Goal: Check status: Check status

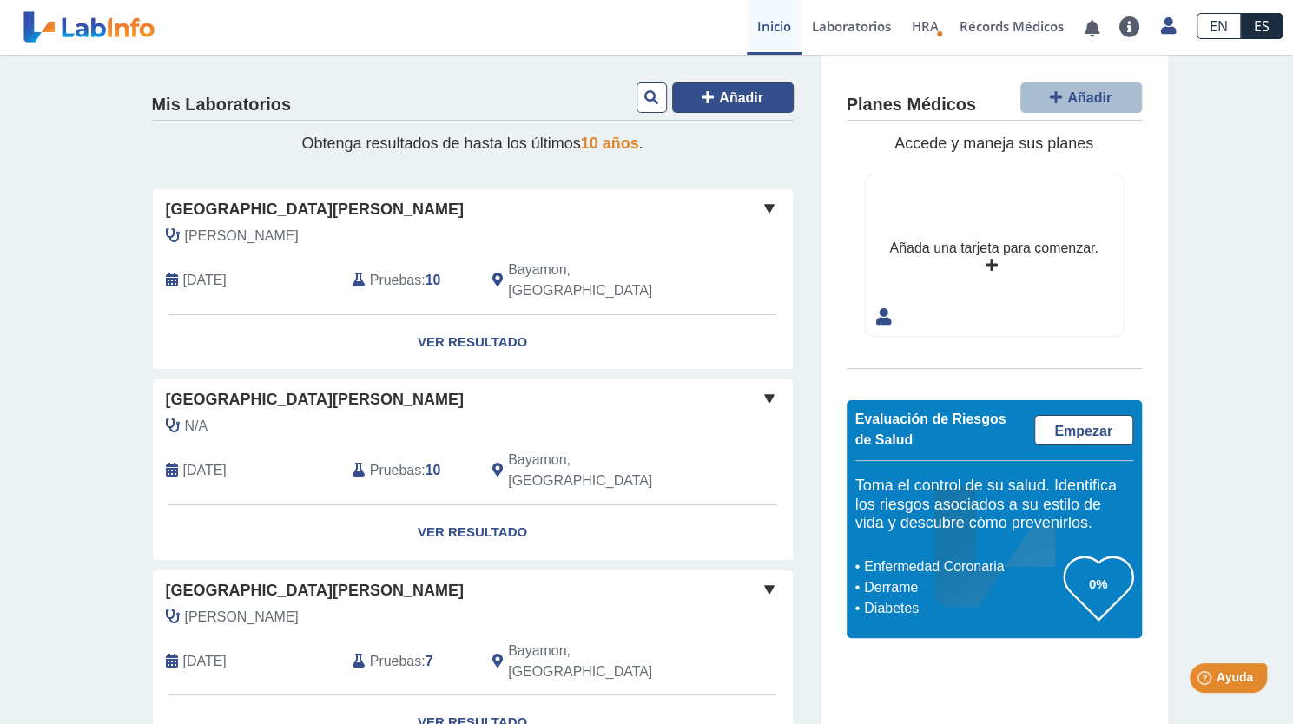
click at [743, 85] on button "Añadir" at bounding box center [733, 98] width 122 height 30
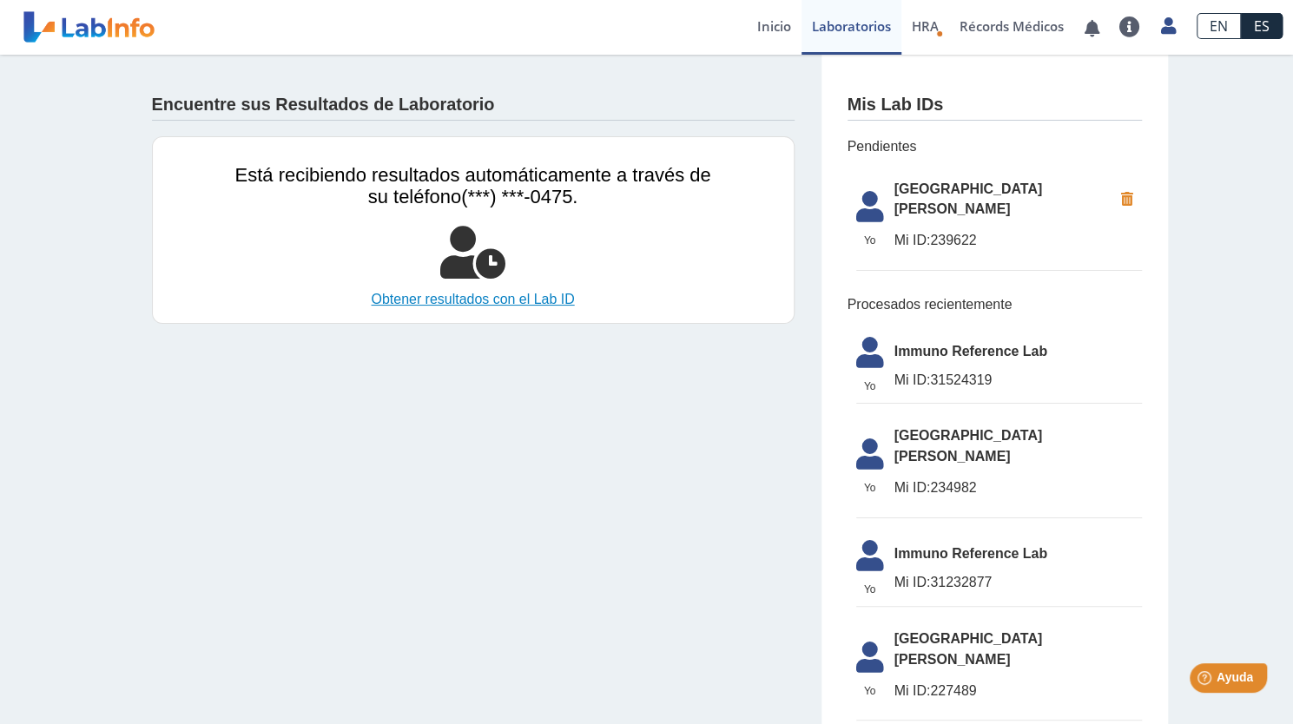
click at [512, 294] on link "Obtener resultados con el Lab ID" at bounding box center [473, 299] width 476 height 21
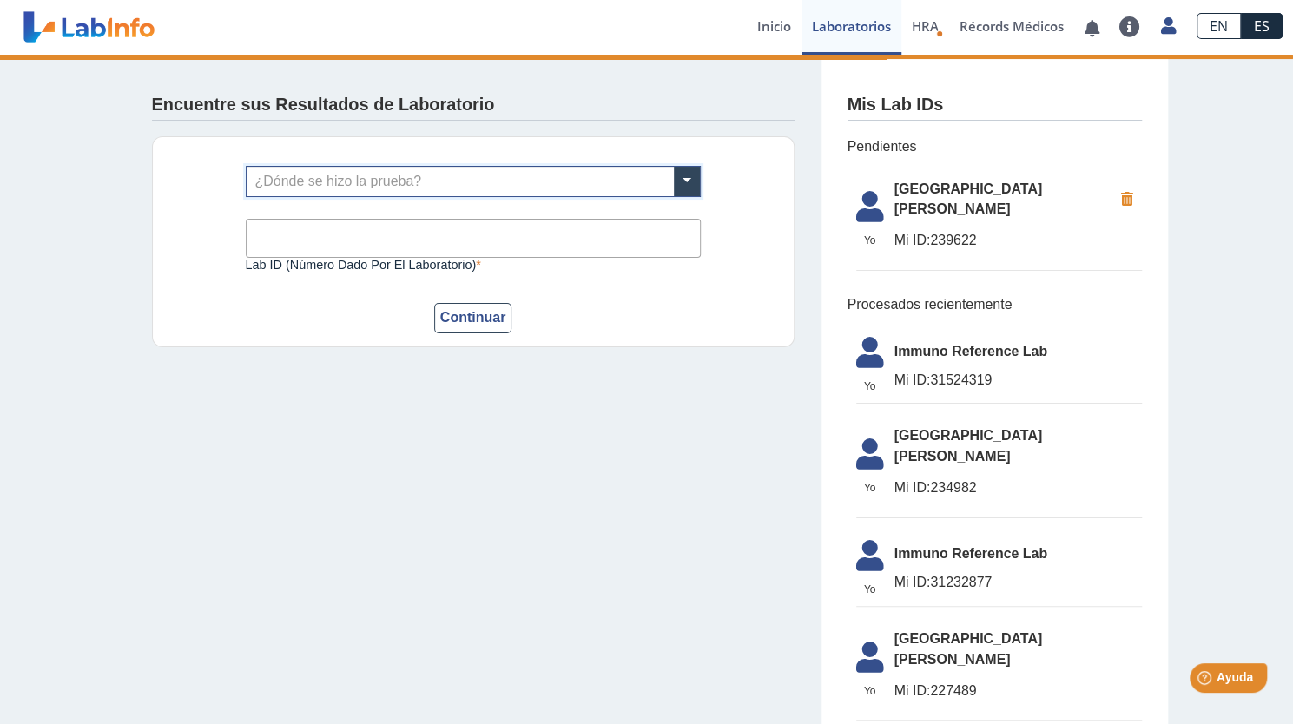
click at [549, 221] on input "Lab ID (número dado por el laboratorio)" at bounding box center [473, 238] width 455 height 39
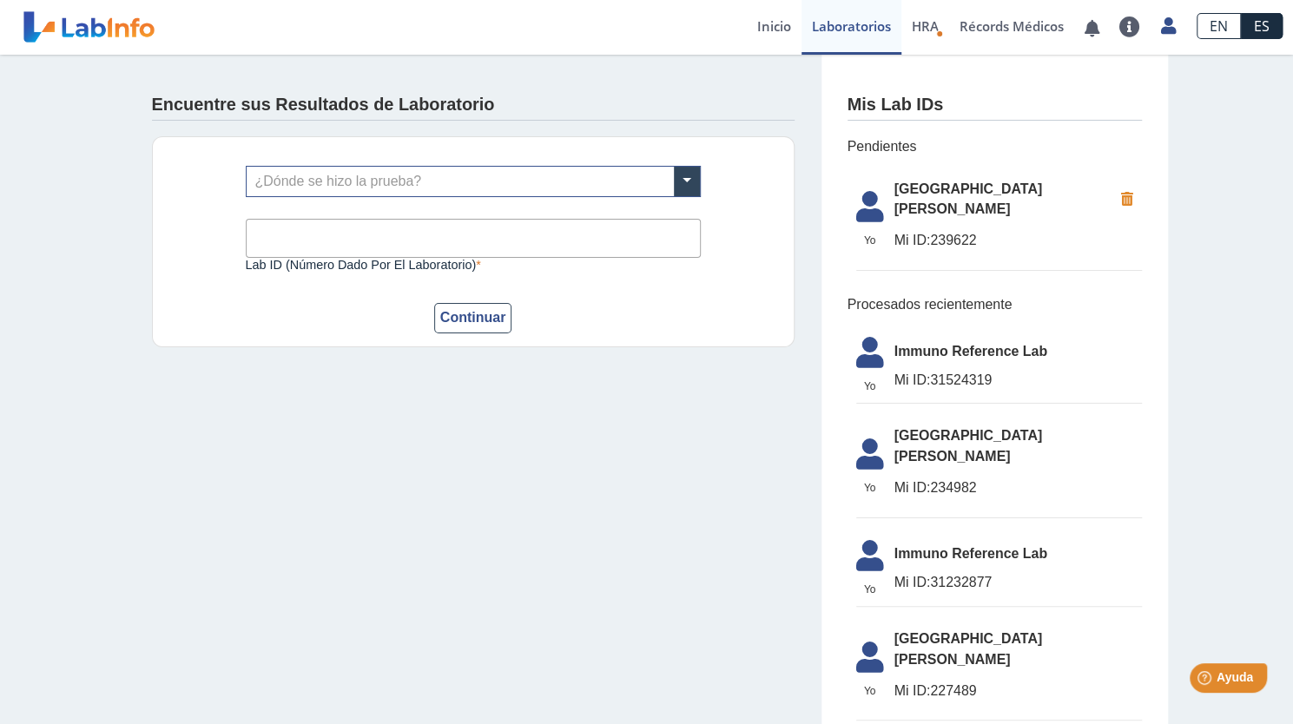
type input "4"
type input "245398"
click at [684, 187] on span at bounding box center [687, 182] width 26 height 30
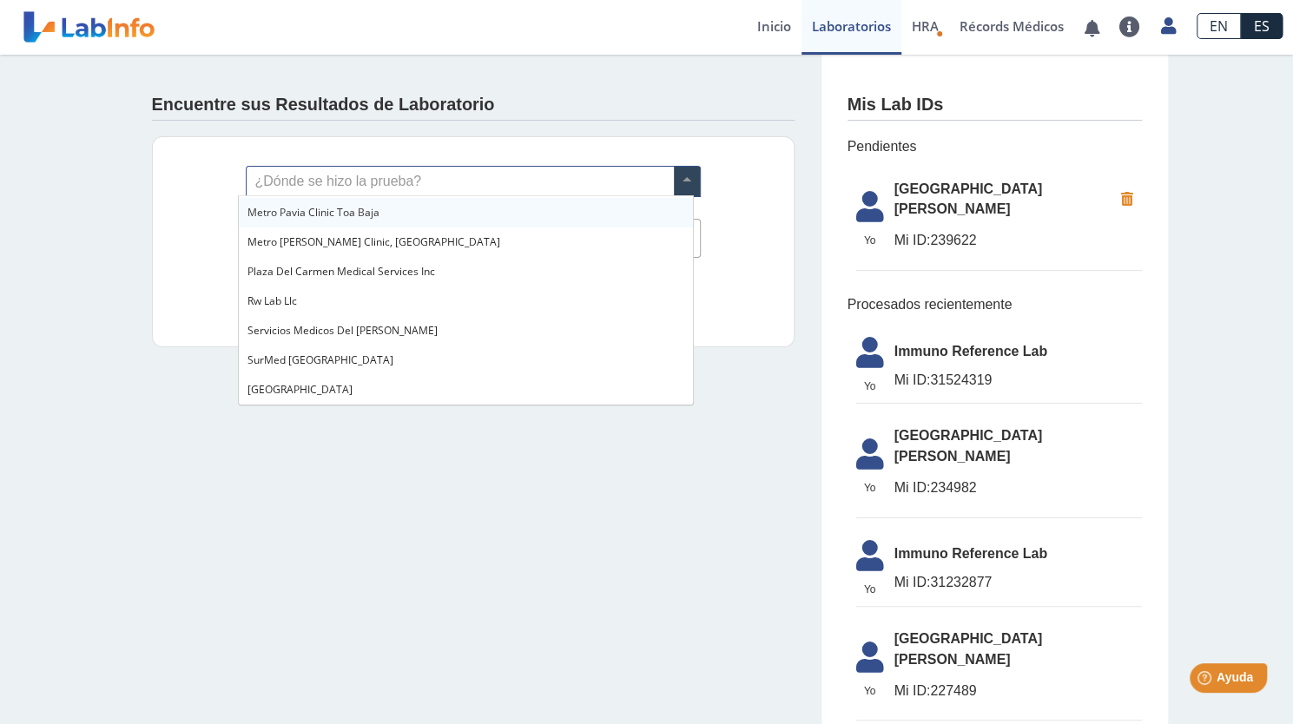
scroll to position [1242, 0]
click at [568, 215] on div "[GEOGRAPHIC_DATA][PERSON_NAME]" at bounding box center [466, 210] width 454 height 30
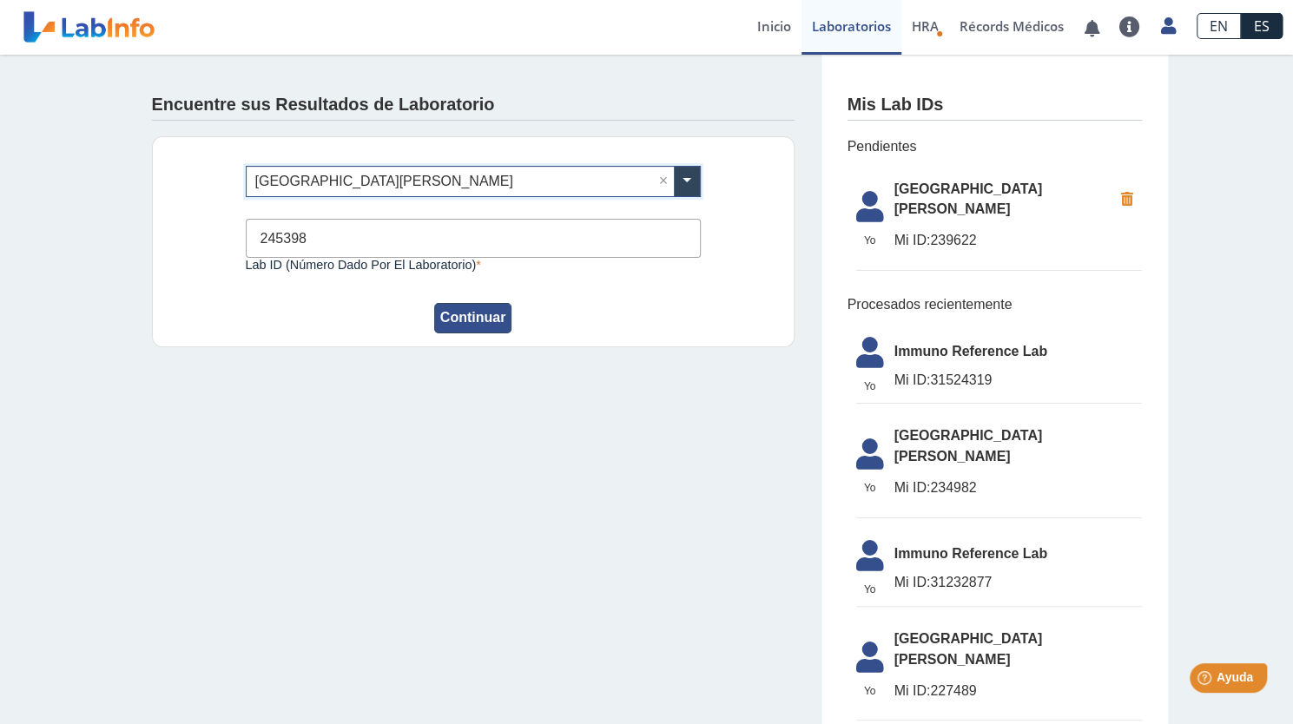
click at [486, 318] on button "Continuar" at bounding box center [473, 318] width 78 height 30
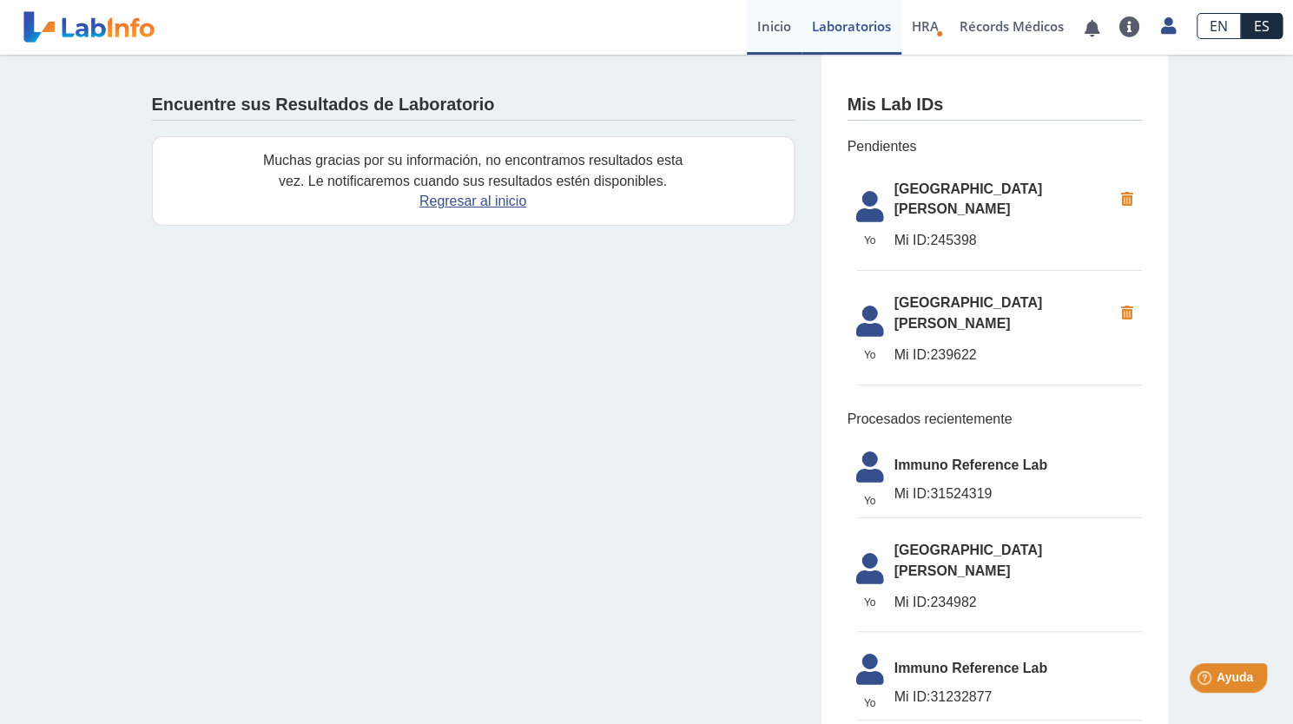
click at [782, 20] on link "Inicio" at bounding box center [774, 27] width 55 height 55
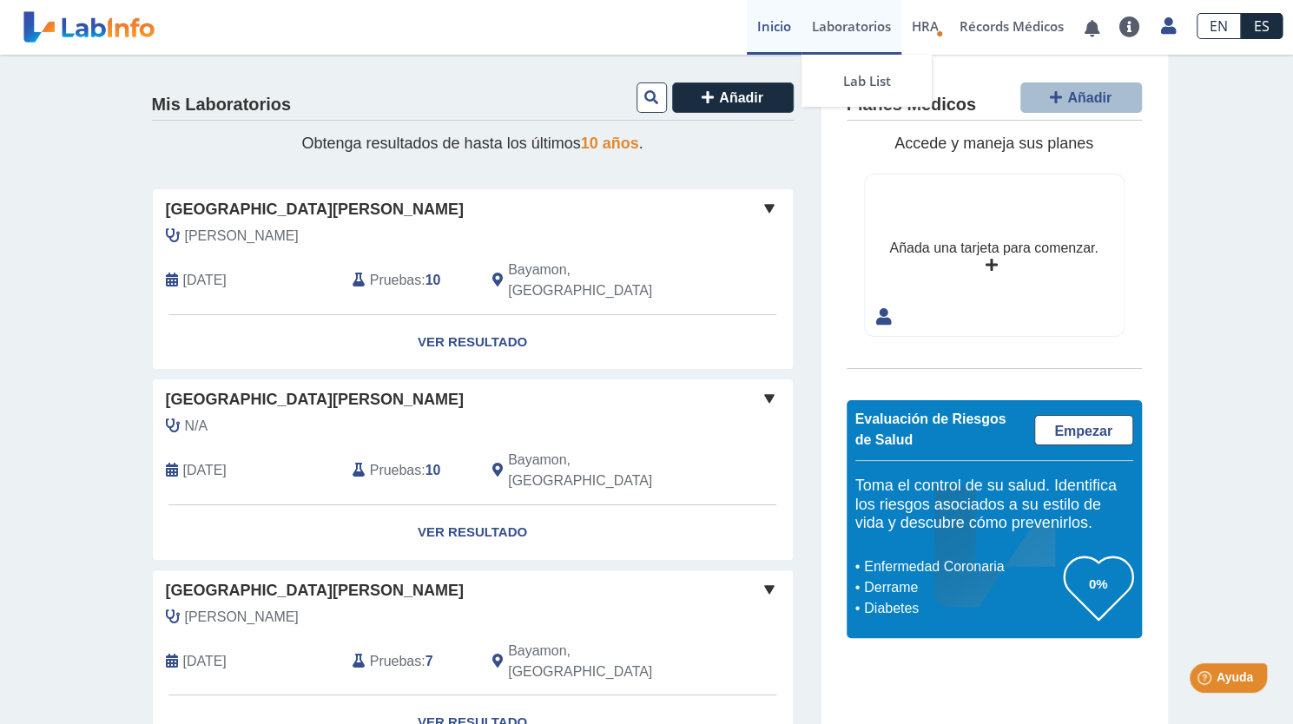
click at [860, 27] on link "Laboratorios" at bounding box center [852, 27] width 100 height 55
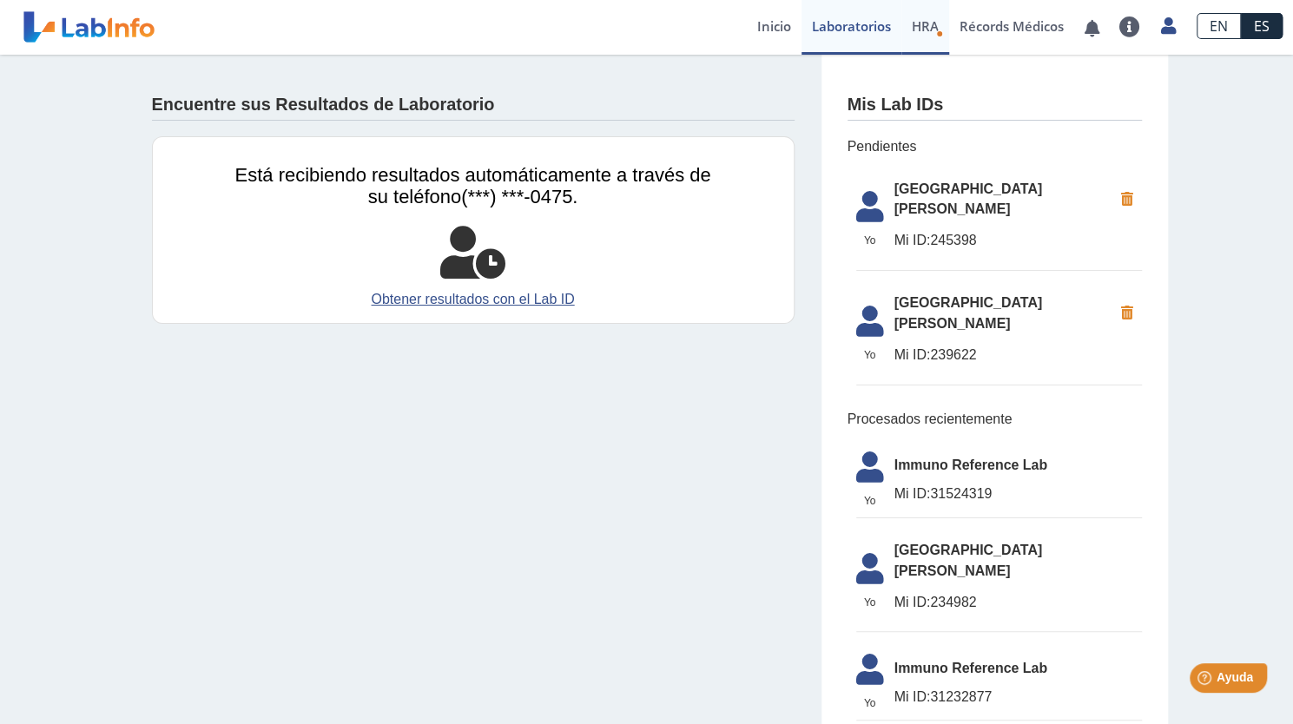
click at [927, 25] on span "HRA" at bounding box center [925, 25] width 27 height 17
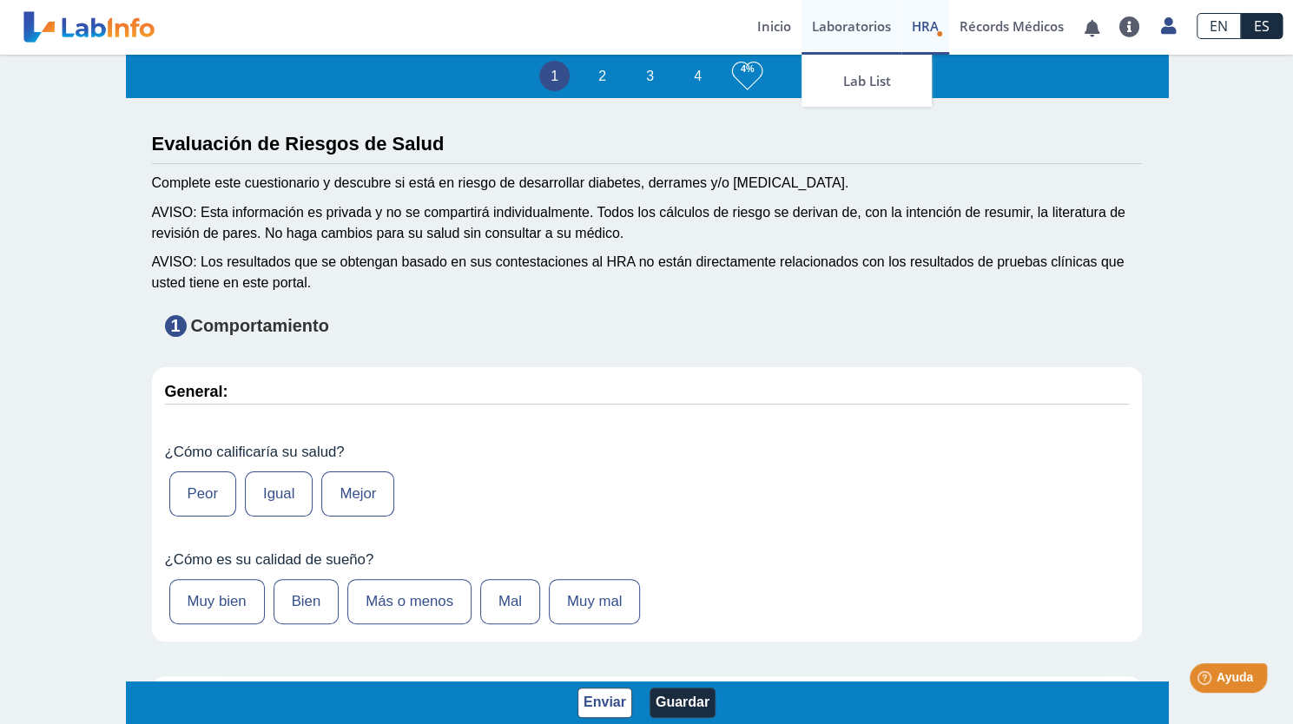
click at [842, 30] on link "Laboratorios" at bounding box center [852, 27] width 100 height 55
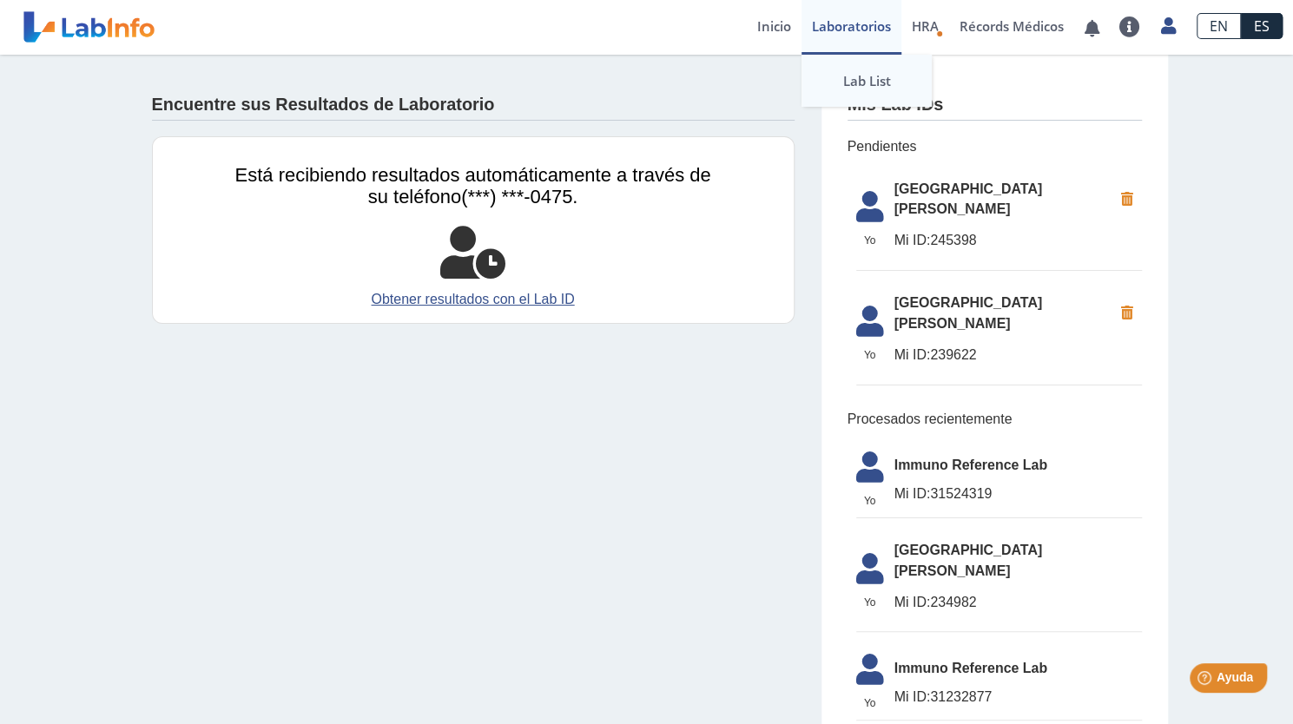
click at [856, 92] on link "Lab List" at bounding box center [867, 81] width 130 height 52
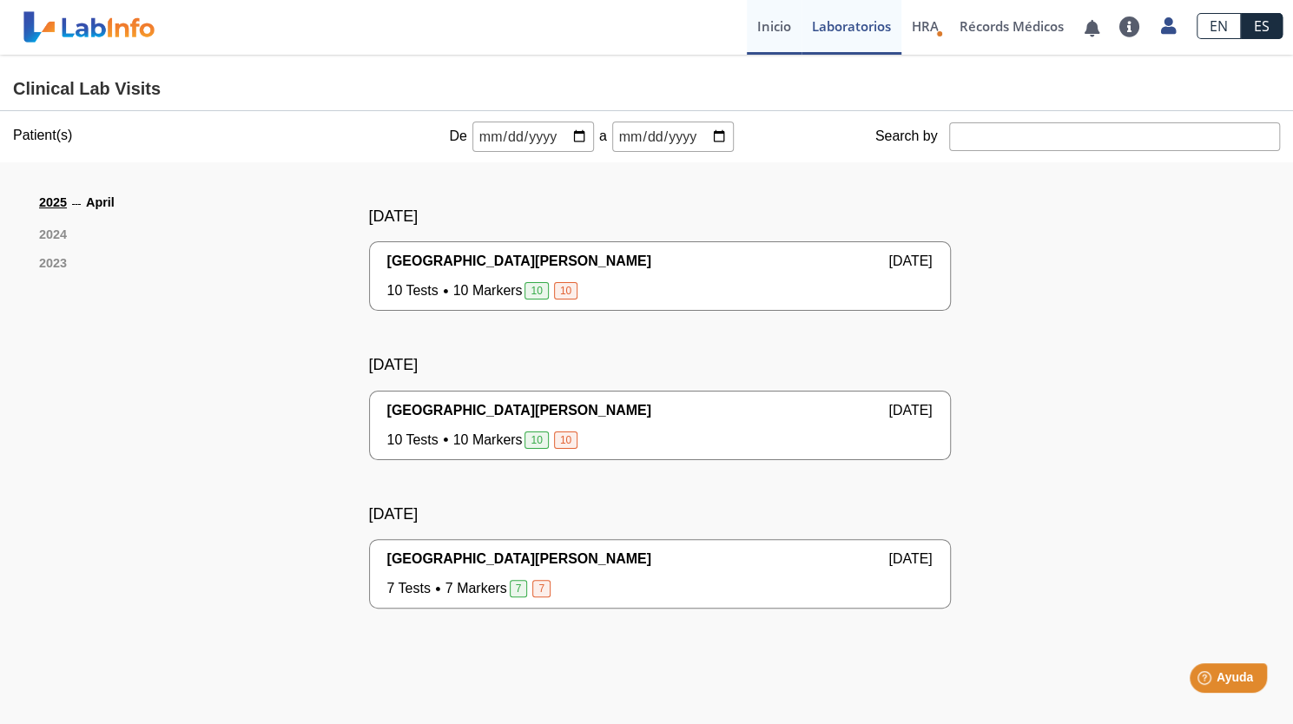
click at [775, 22] on link "Inicio" at bounding box center [774, 27] width 55 height 55
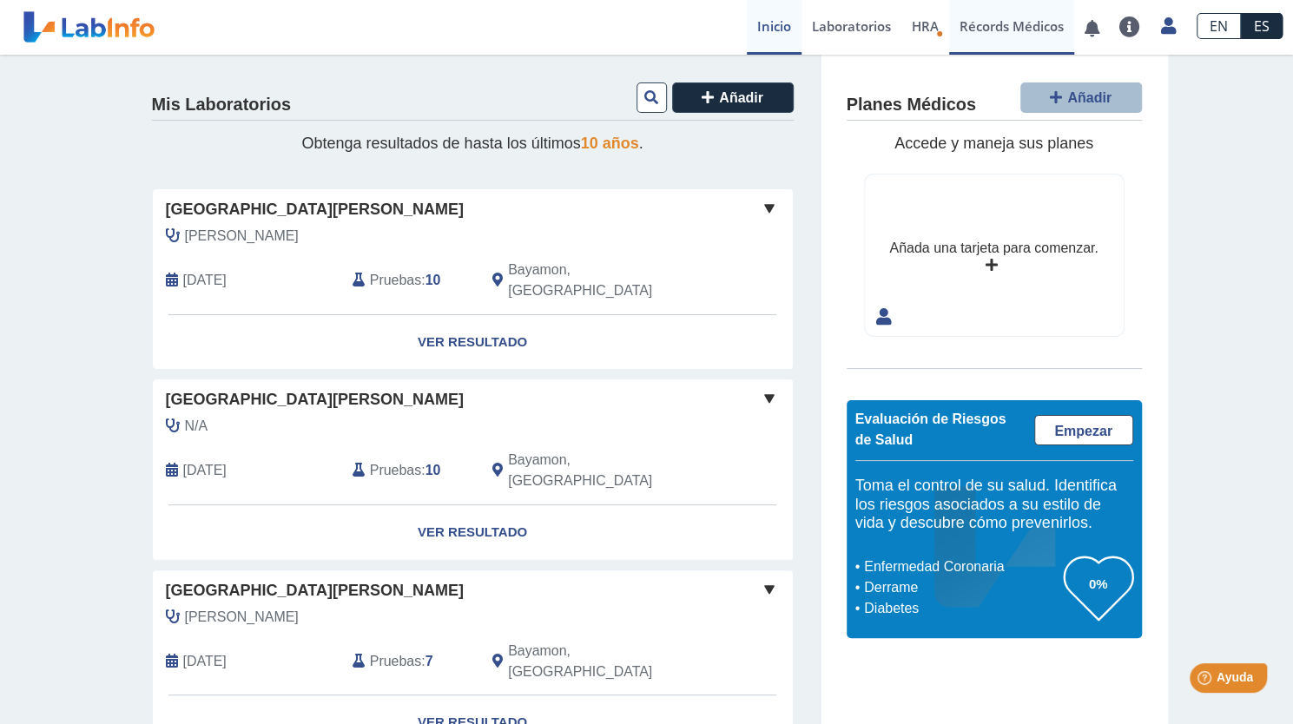
click at [1028, 32] on link "Récords Médicos" at bounding box center [1011, 27] width 125 height 55
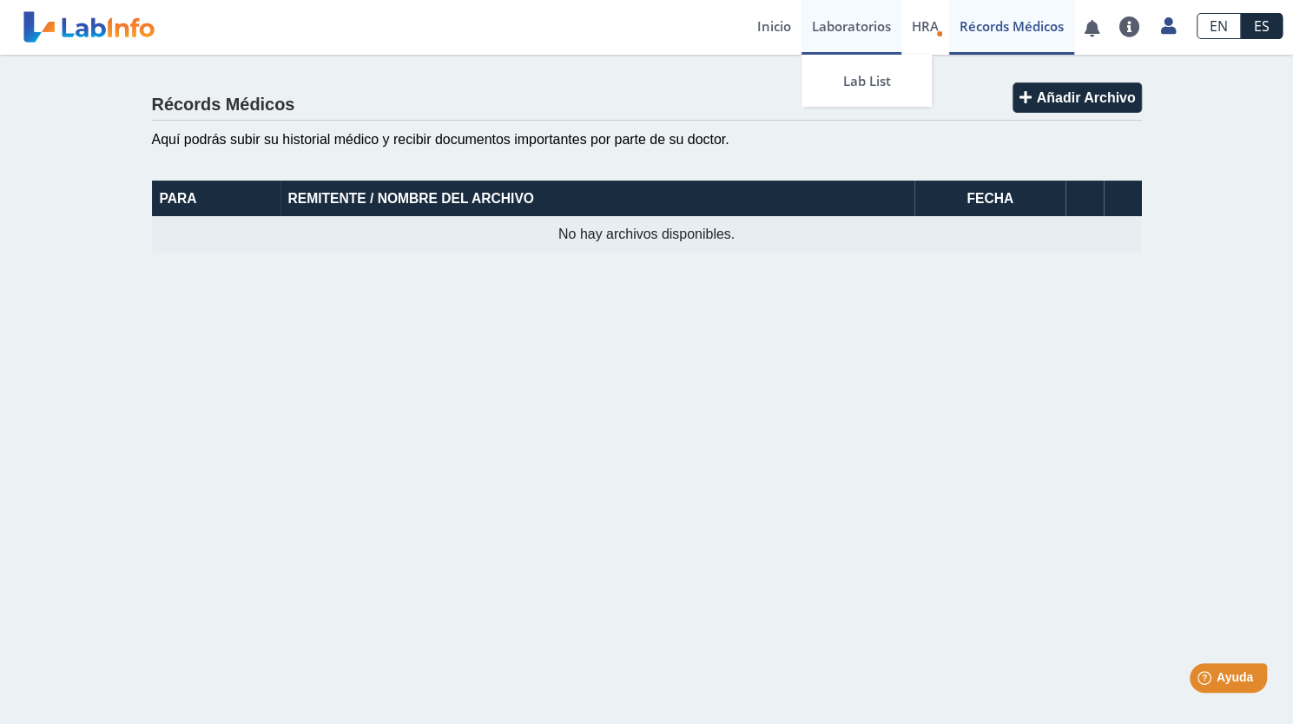
click at [896, 22] on link "Laboratorios" at bounding box center [852, 27] width 100 height 55
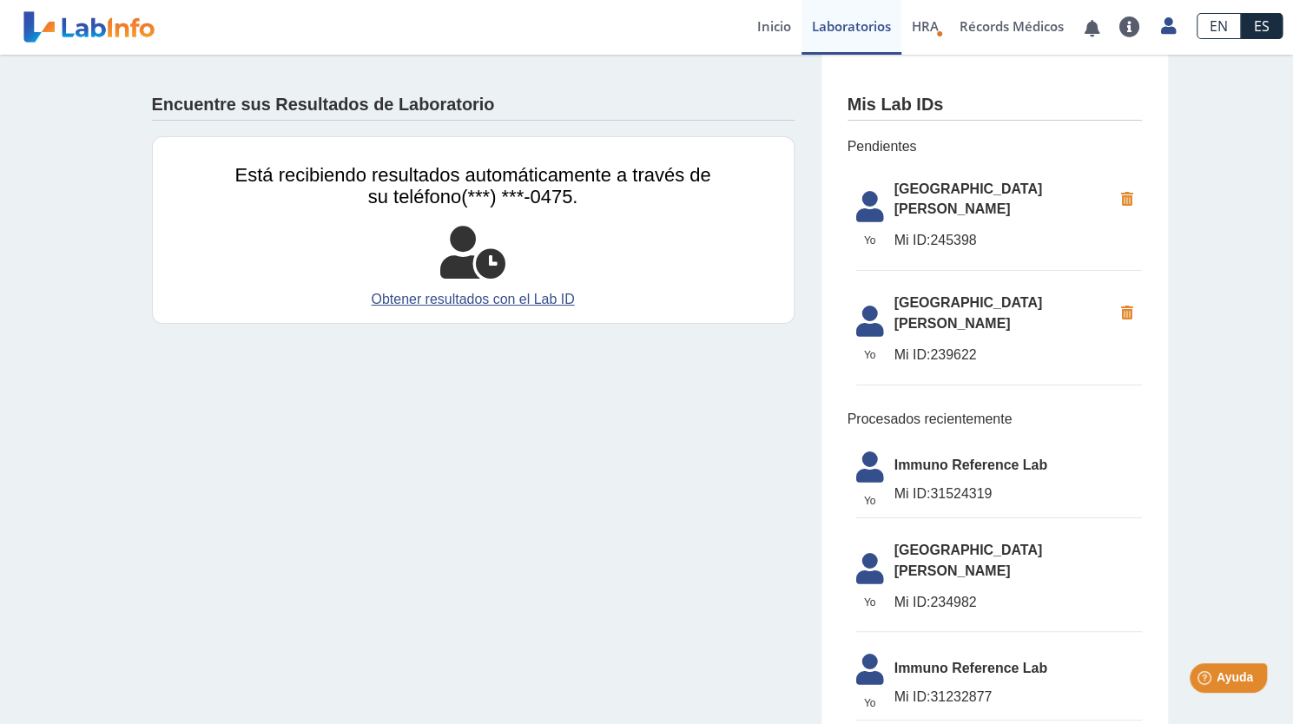
click at [894, 194] on span "[GEOGRAPHIC_DATA][PERSON_NAME]" at bounding box center [1003, 200] width 218 height 42
click at [876, 194] on icon at bounding box center [870, 212] width 49 height 42
click at [1021, 30] on link "Récords Médicos" at bounding box center [1011, 27] width 125 height 55
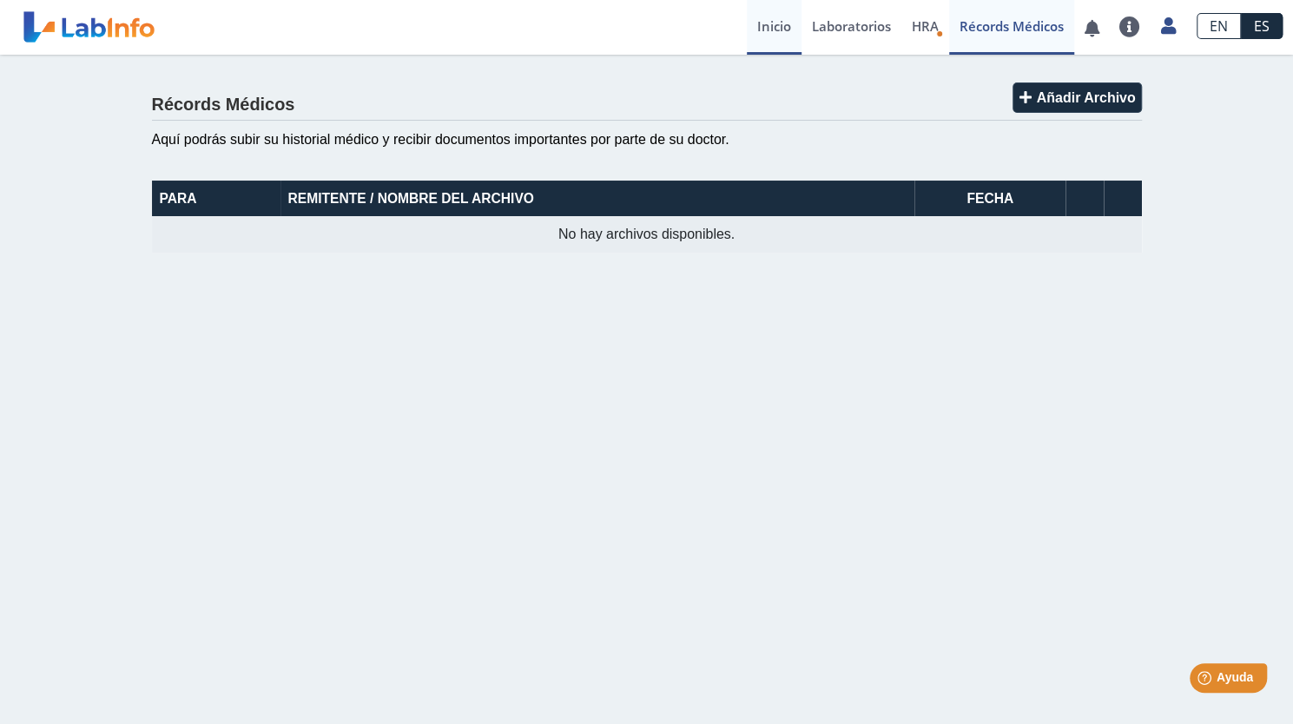
click at [780, 18] on link "Inicio" at bounding box center [774, 27] width 55 height 55
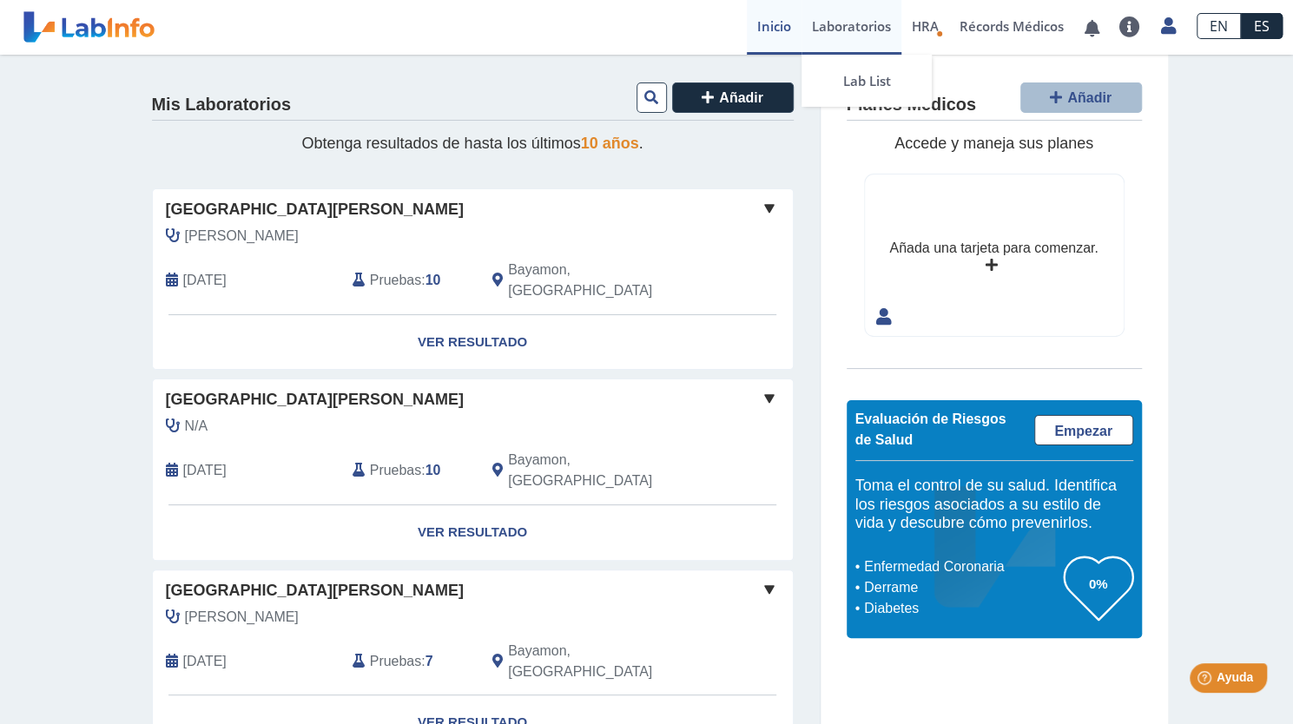
click at [824, 20] on link "Laboratorios" at bounding box center [852, 27] width 100 height 55
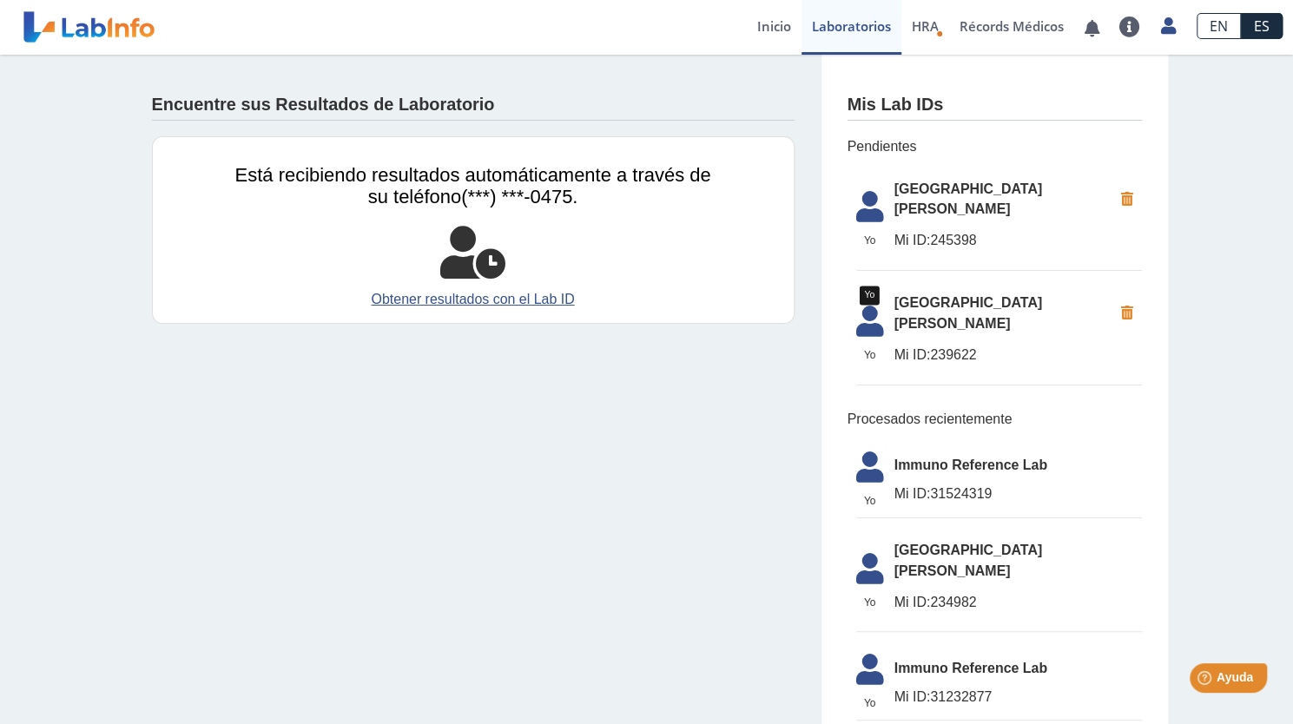
click at [863, 204] on icon at bounding box center [870, 212] width 49 height 42
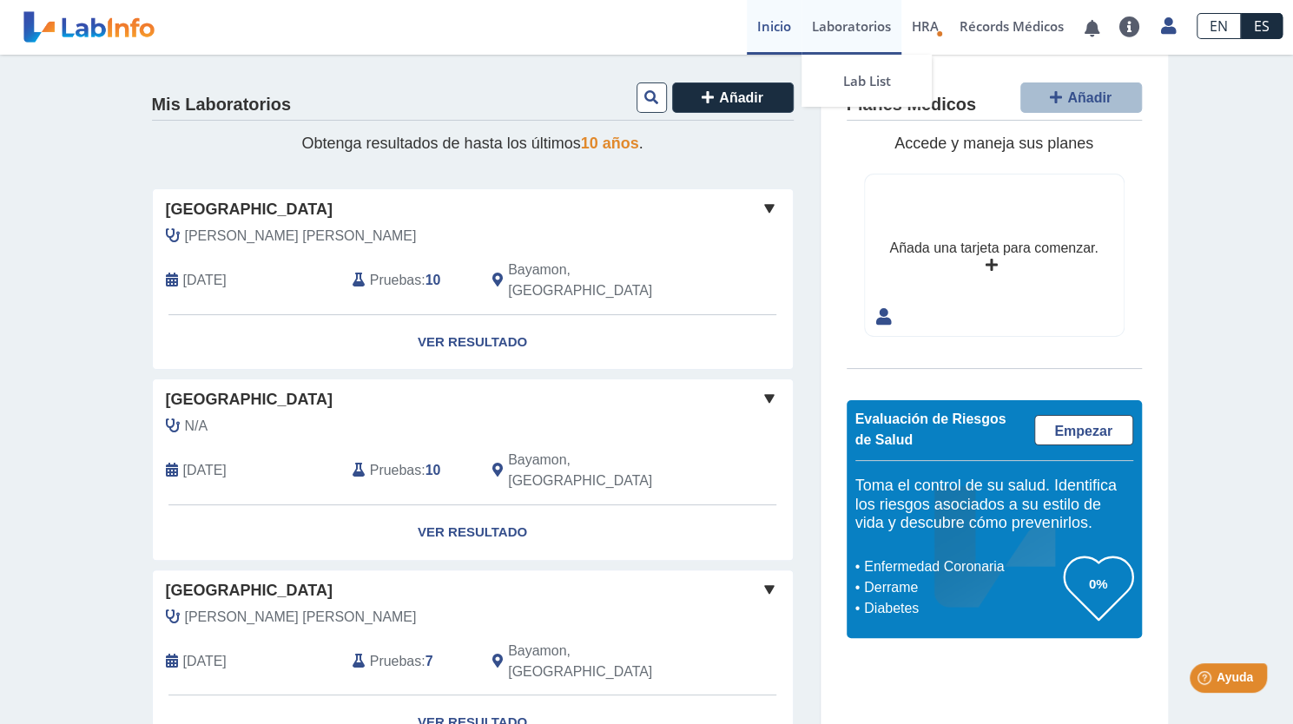
click at [858, 23] on link "Laboratorios" at bounding box center [852, 27] width 100 height 55
